Goal: Task Accomplishment & Management: Use online tool/utility

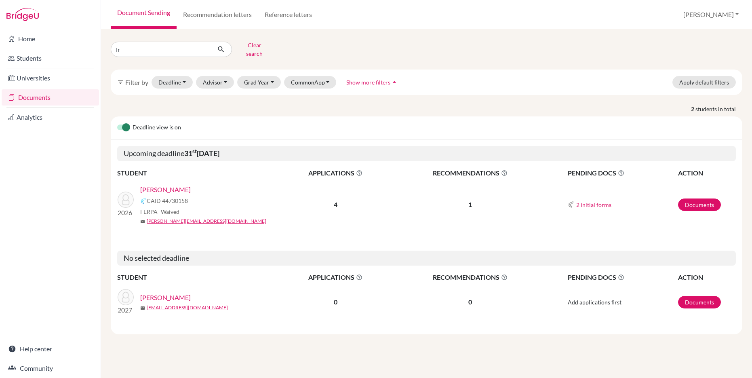
type input "l"
type input "[PERSON_NAME]"
click button "submit" at bounding box center [221, 49] width 21 height 15
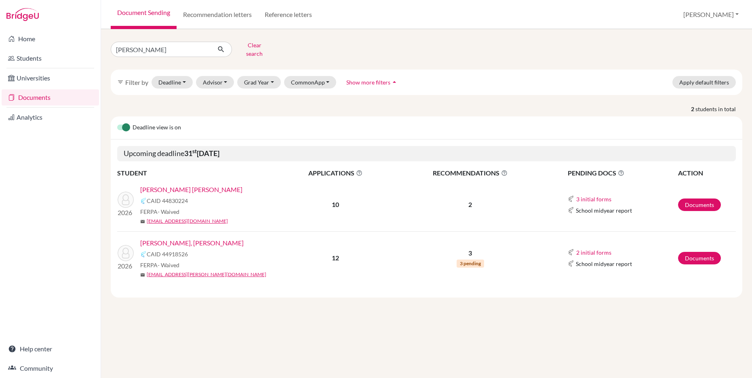
click at [193, 238] on link "[PERSON_NAME], [PERSON_NAME]" at bounding box center [191, 243] width 103 height 10
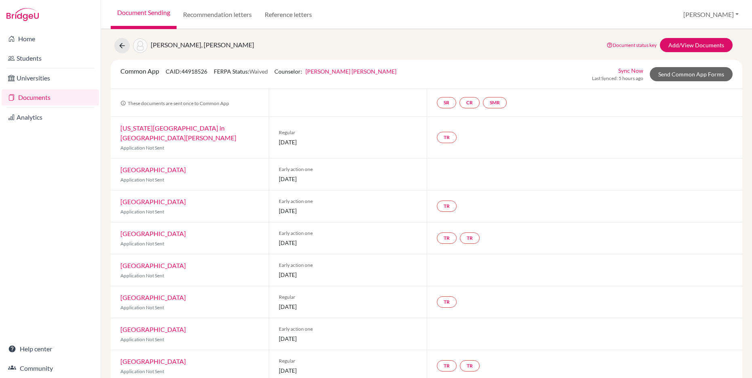
scroll to position [18, 0]
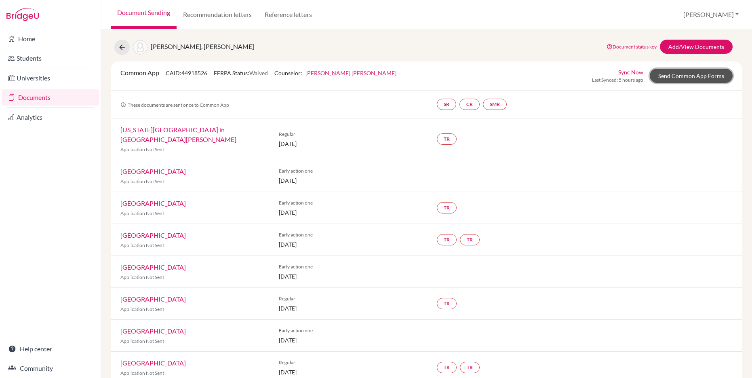
click at [665, 77] on link "Send Common App Forms" at bounding box center [691, 76] width 83 height 14
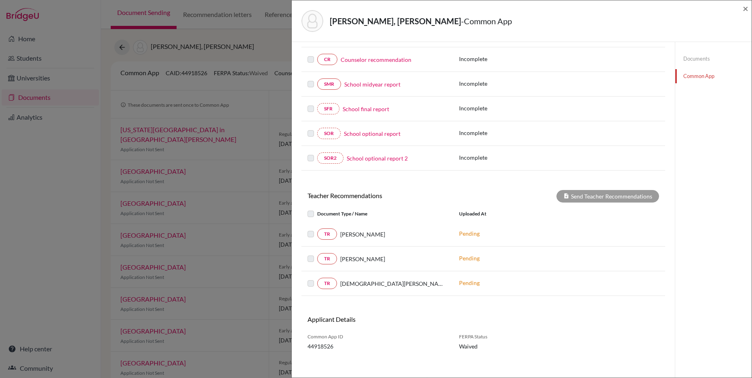
scroll to position [132, 0]
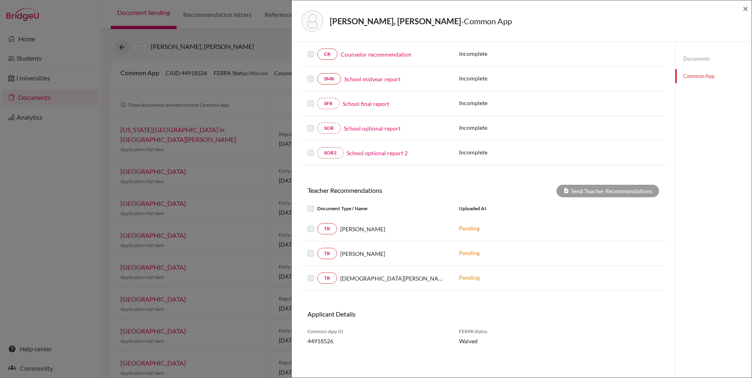
click at [317, 204] on label at bounding box center [317, 204] width 0 height 0
